Goal: Transaction & Acquisition: Purchase product/service

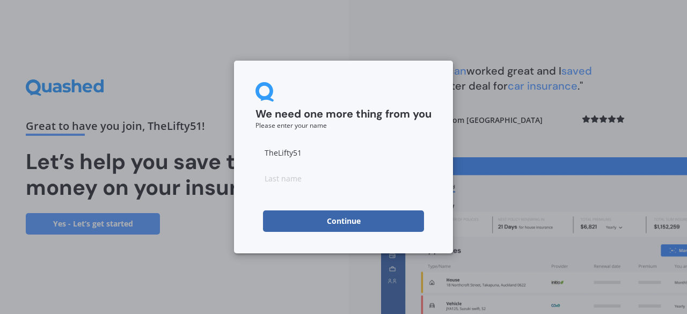
click at [309, 176] on input at bounding box center [344, 177] width 176 height 21
type input "[PERSON_NAME]"
click at [349, 216] on button "Continue" at bounding box center [343, 220] width 161 height 21
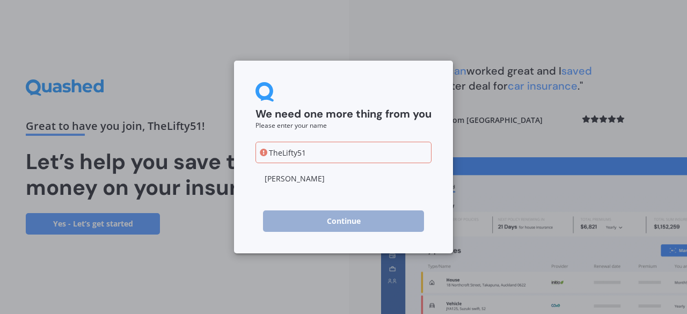
click at [262, 149] on icon at bounding box center [264, 153] width 8 height 8
click at [307, 153] on input "TheLifty51" at bounding box center [344, 152] width 176 height 21
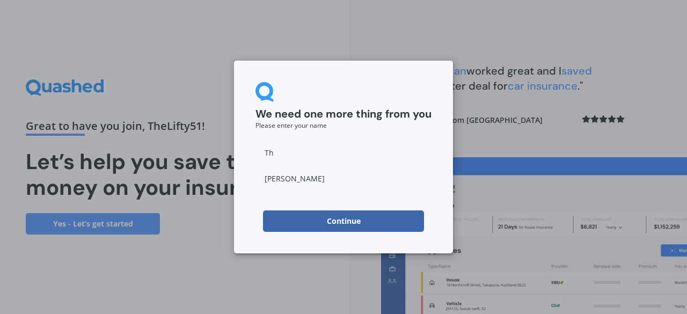
type input "T"
type input "[PERSON_NAME]"
click at [355, 220] on button "Continue" at bounding box center [343, 220] width 161 height 21
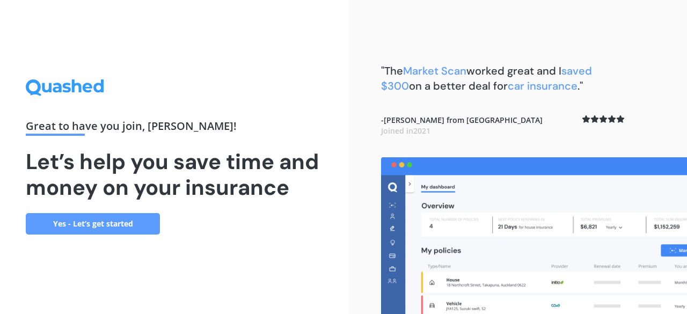
click at [120, 223] on link "Yes - Let’s get started" at bounding box center [93, 223] width 134 height 21
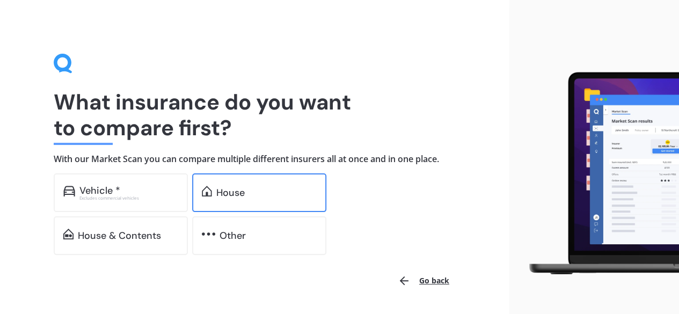
click at [225, 185] on div "House" at bounding box center [259, 192] width 134 height 39
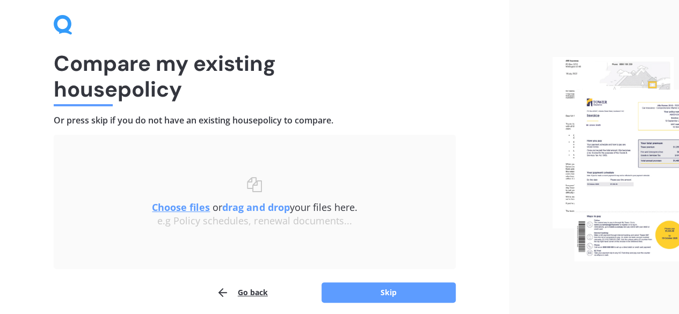
scroll to position [54, 0]
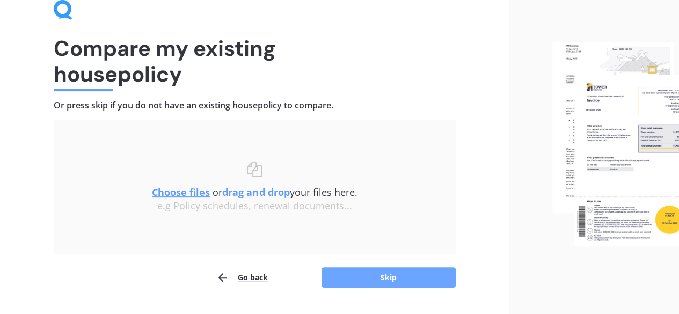
click at [356, 273] on button "Skip" at bounding box center [389, 277] width 134 height 20
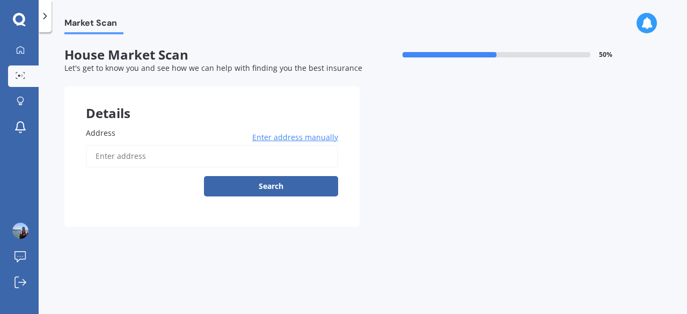
click at [115, 157] on input "Address" at bounding box center [212, 156] width 252 height 23
type input "[STREET_ADDRESS]"
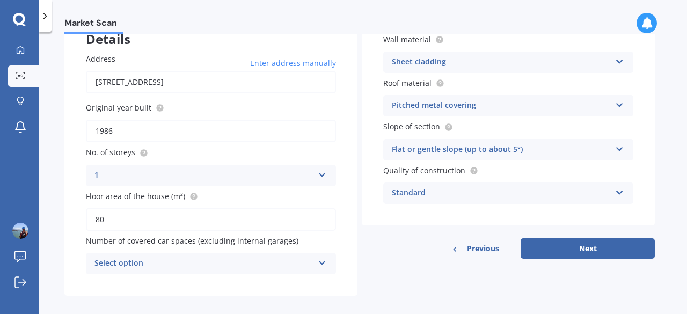
scroll to position [84, 0]
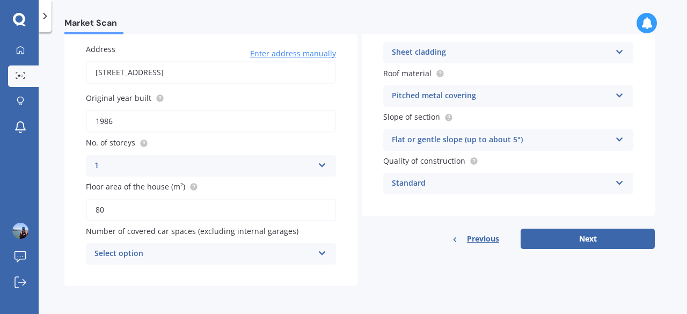
click at [322, 252] on icon at bounding box center [322, 251] width 9 height 8
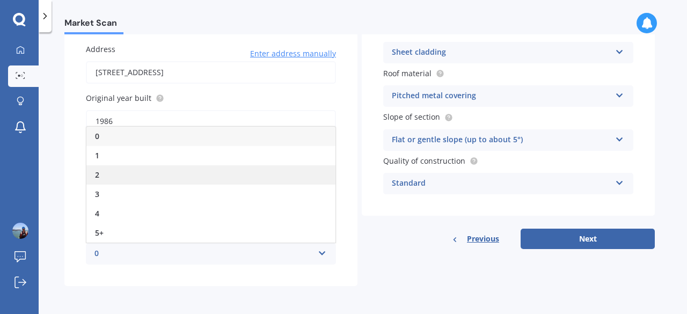
click at [219, 173] on div "2" at bounding box center [210, 174] width 249 height 19
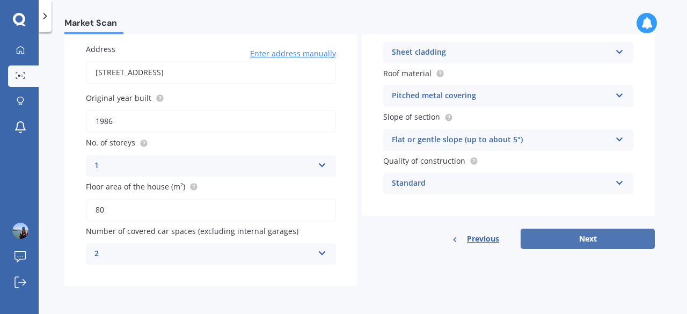
click at [539, 241] on button "Next" at bounding box center [588, 239] width 134 height 20
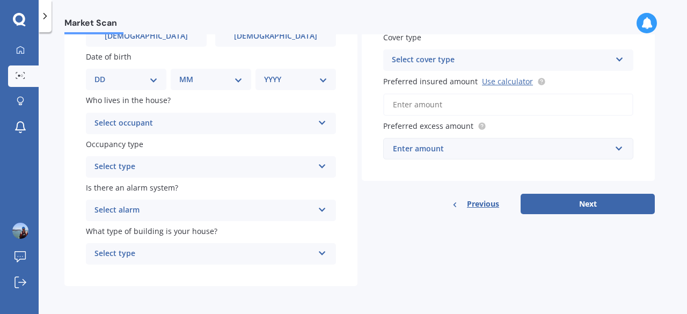
scroll to position [67, 0]
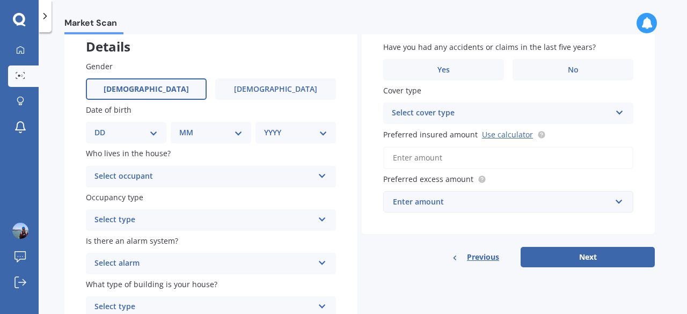
click at [145, 83] on label "[DEMOGRAPHIC_DATA]" at bounding box center [146, 88] width 121 height 21
click at [0, 0] on input "[DEMOGRAPHIC_DATA]" at bounding box center [0, 0] width 0 height 0
